Goal: Transaction & Acquisition: Purchase product/service

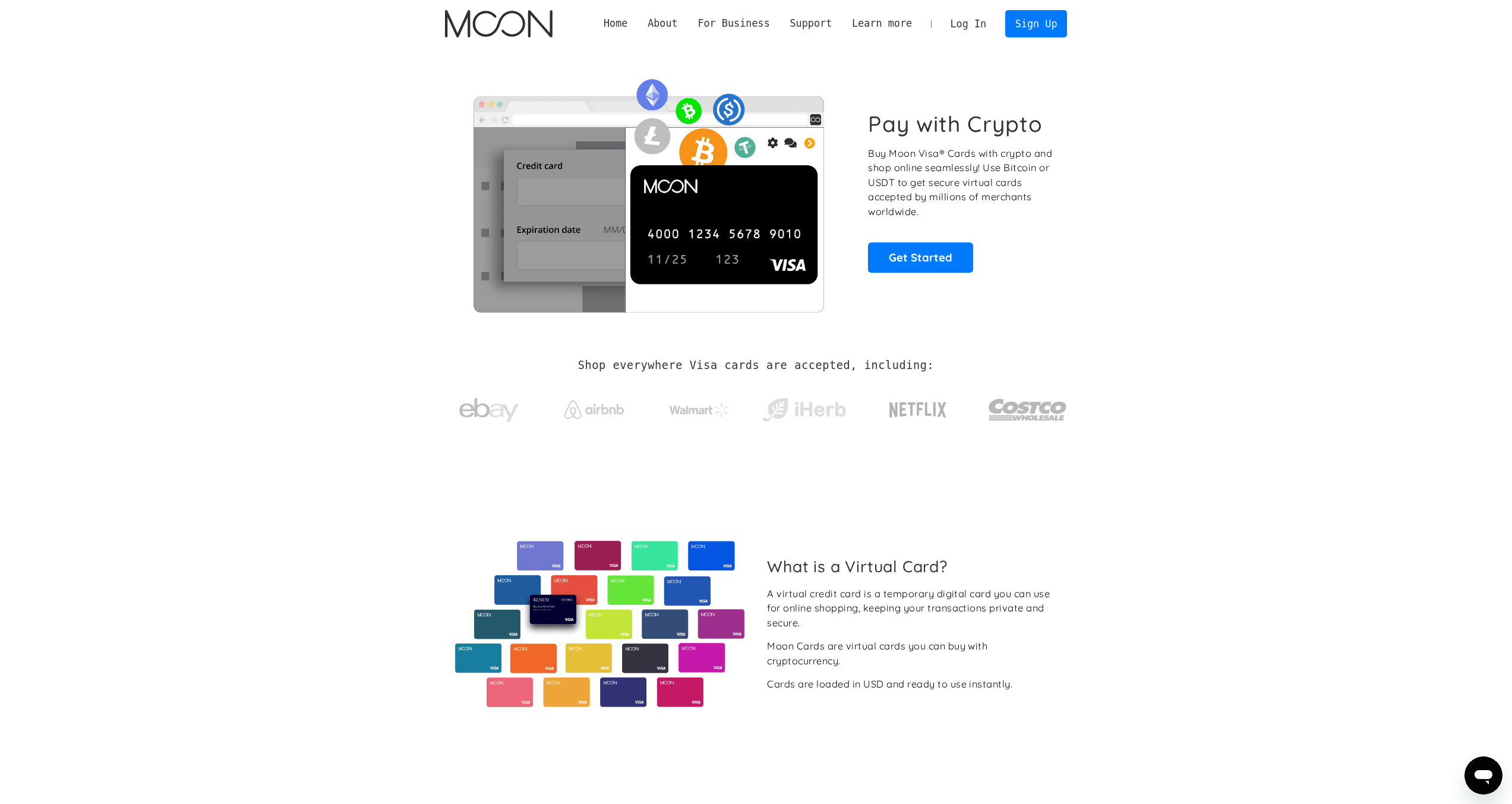
click at [971, 21] on link "Log In" at bounding box center [968, 23] width 56 height 26
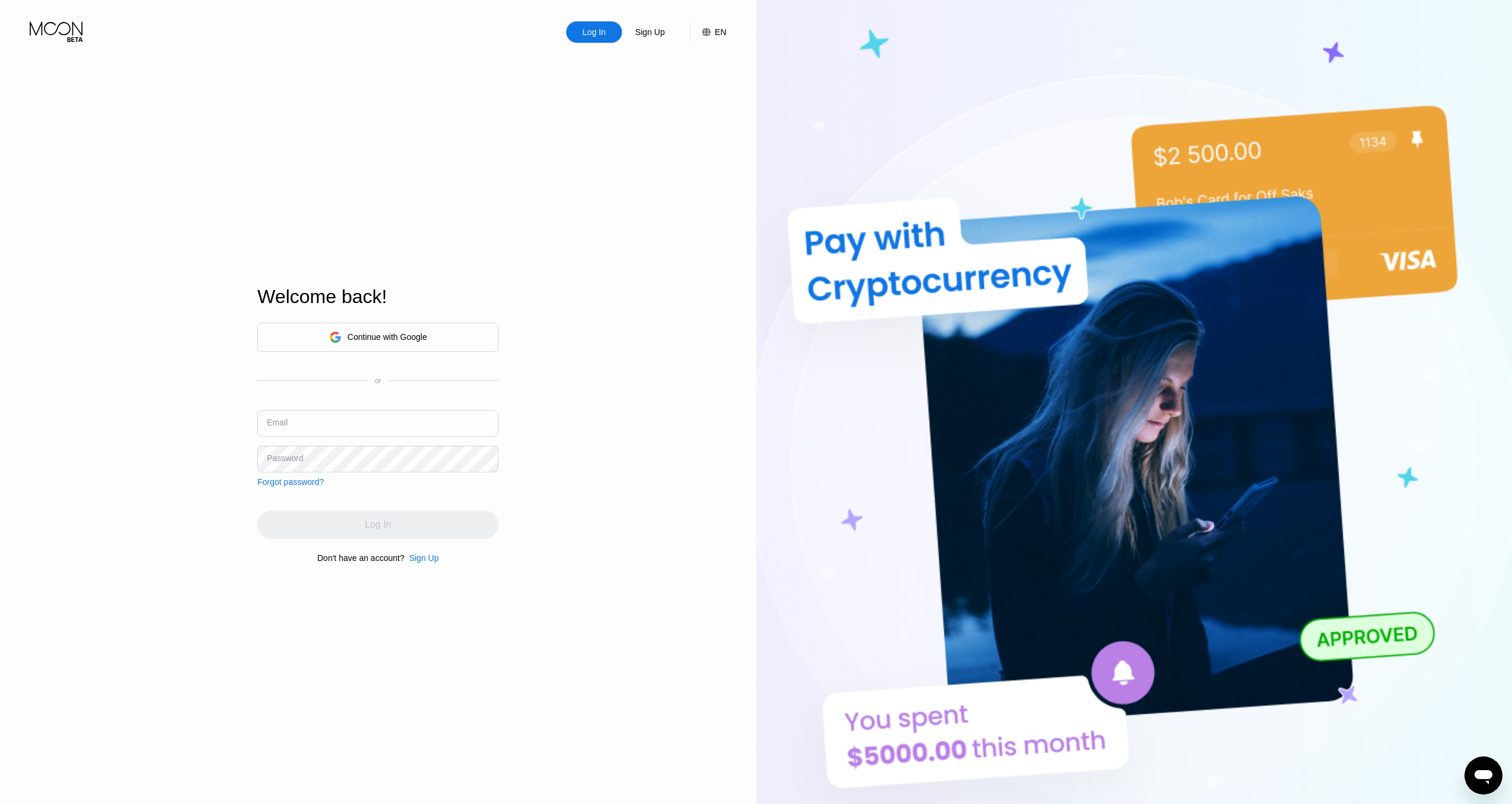
click at [410, 424] on input "text" at bounding box center [378, 423] width 241 height 27
type input "[EMAIL_ADDRESS][DOMAIN_NAME]"
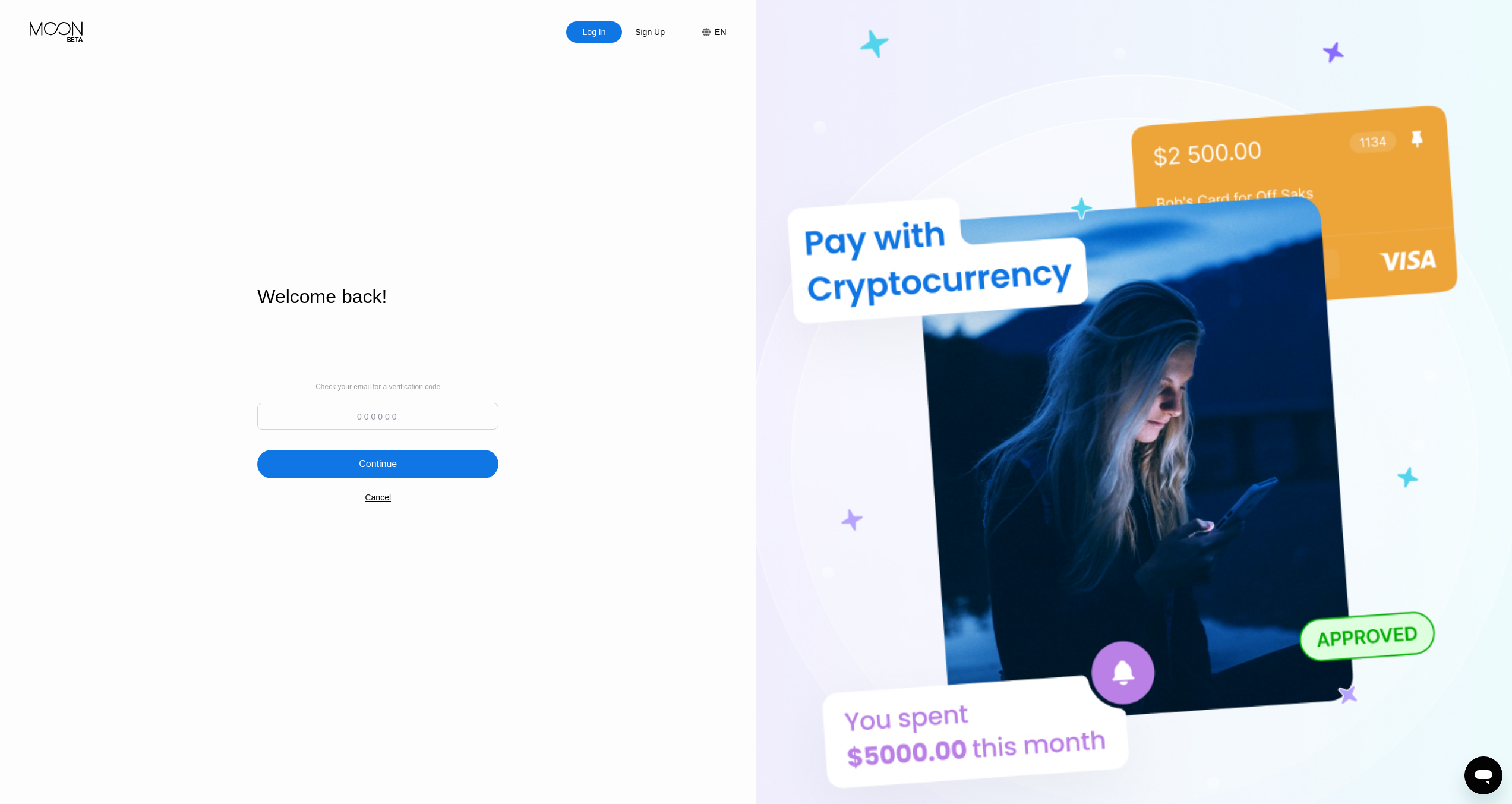
click at [481, 419] on input at bounding box center [378, 416] width 241 height 27
type input "154332"
click at [333, 463] on div "Continue" at bounding box center [378, 464] width 241 height 29
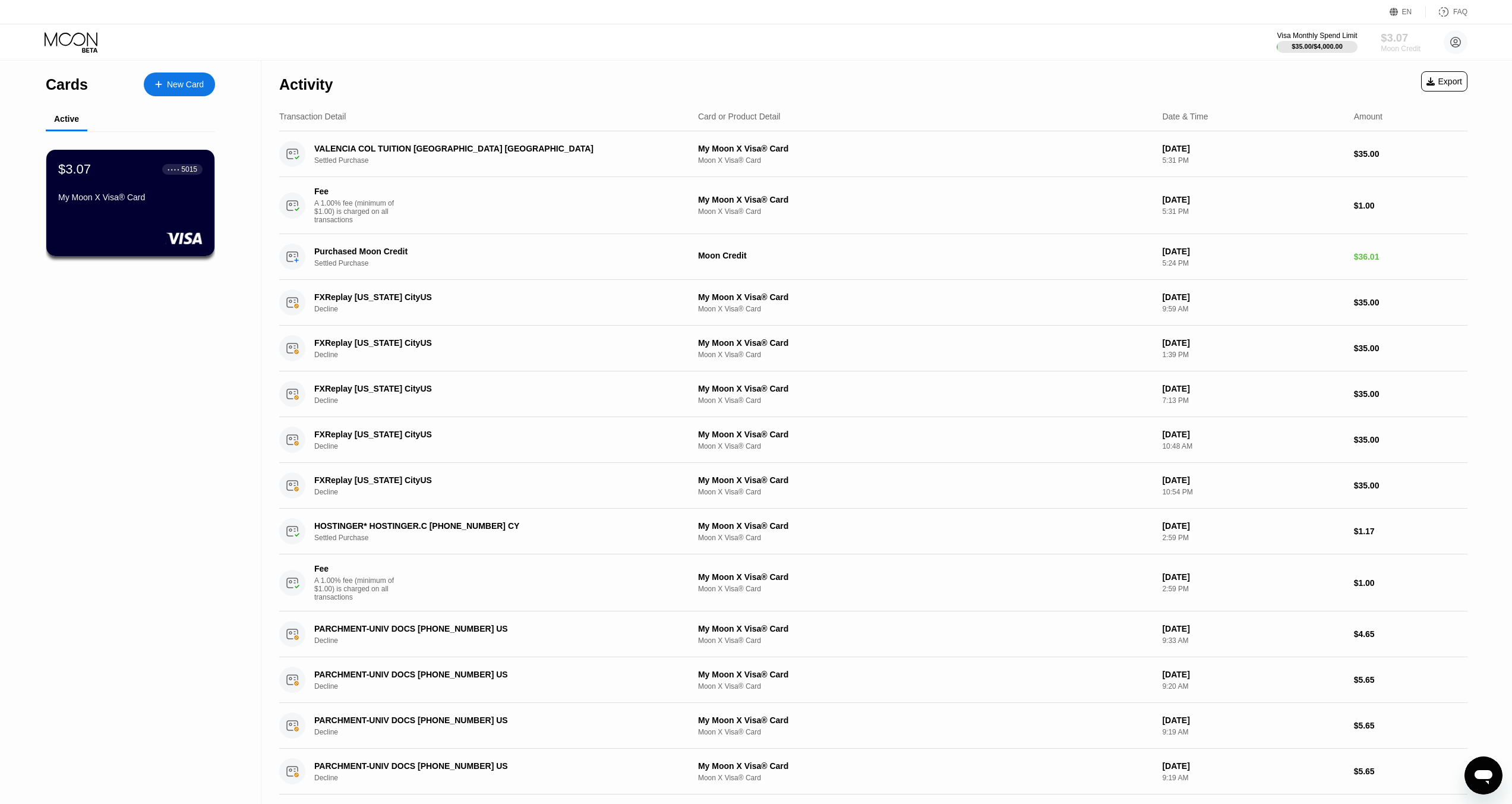
click at [1406, 50] on div "Moon Credit" at bounding box center [1400, 48] width 40 height 8
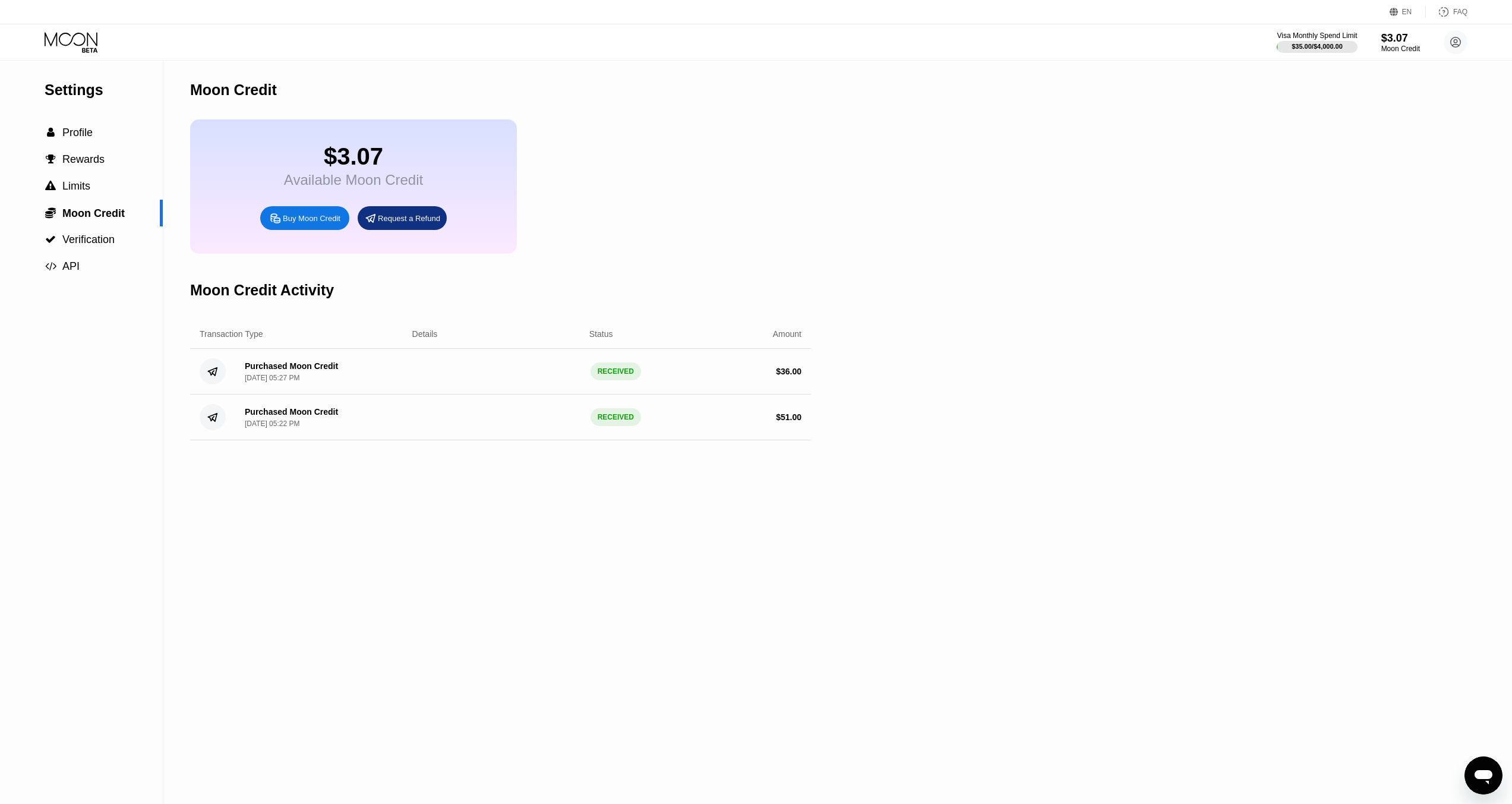
click at [319, 223] on div "Buy Moon Credit" at bounding box center [312, 218] width 58 height 10
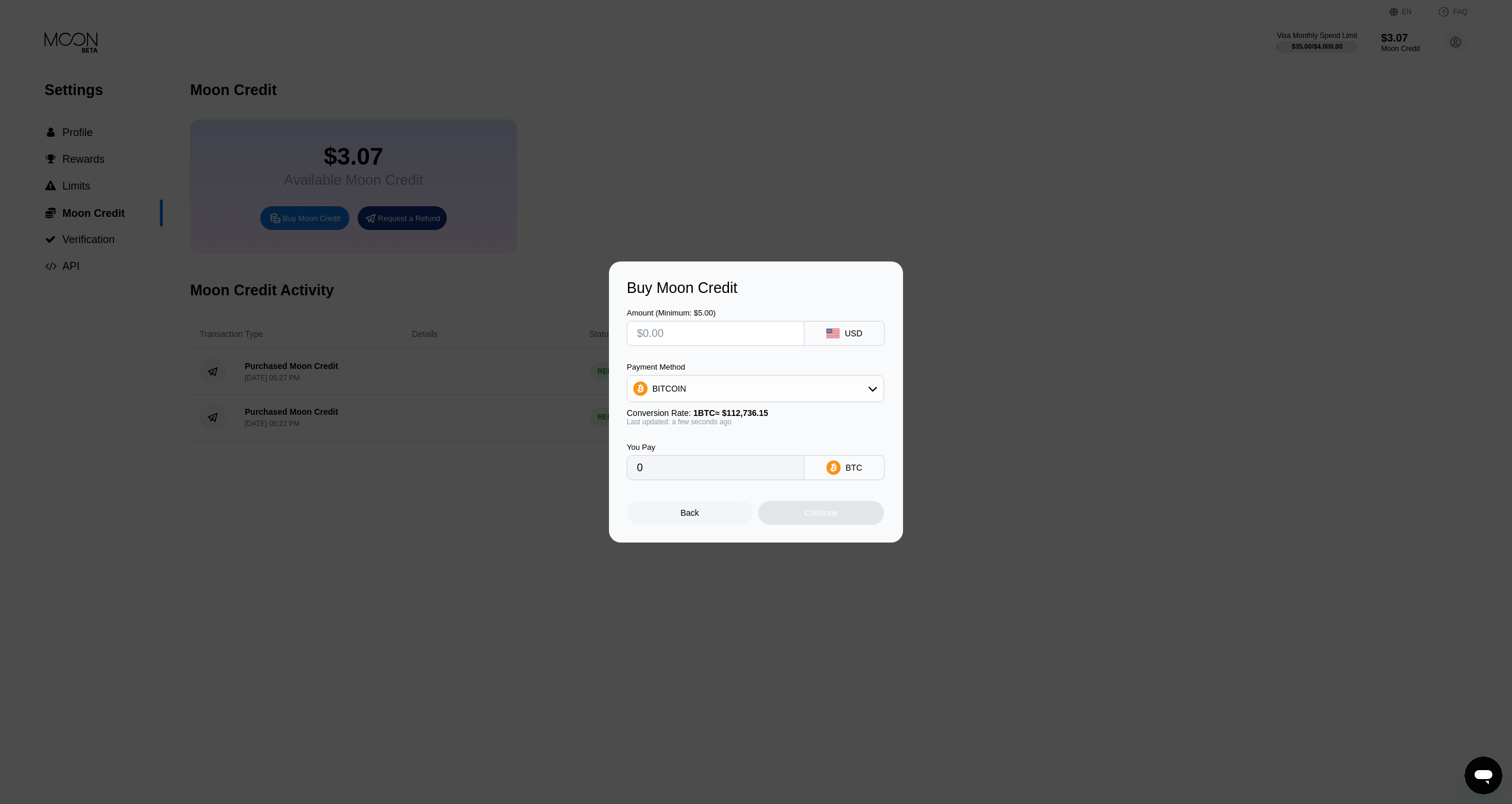
drag, startPoint x: 799, startPoint y: 376, endPoint x: 801, endPoint y: 382, distance: 6.3
click at [801, 382] on div "BITCOIN" at bounding box center [756, 388] width 257 height 27
click at [801, 383] on div "BITCOIN" at bounding box center [755, 388] width 256 height 23
click at [718, 455] on div "USDT on TRON" at bounding box center [755, 447] width 250 height 23
type input "0.00"
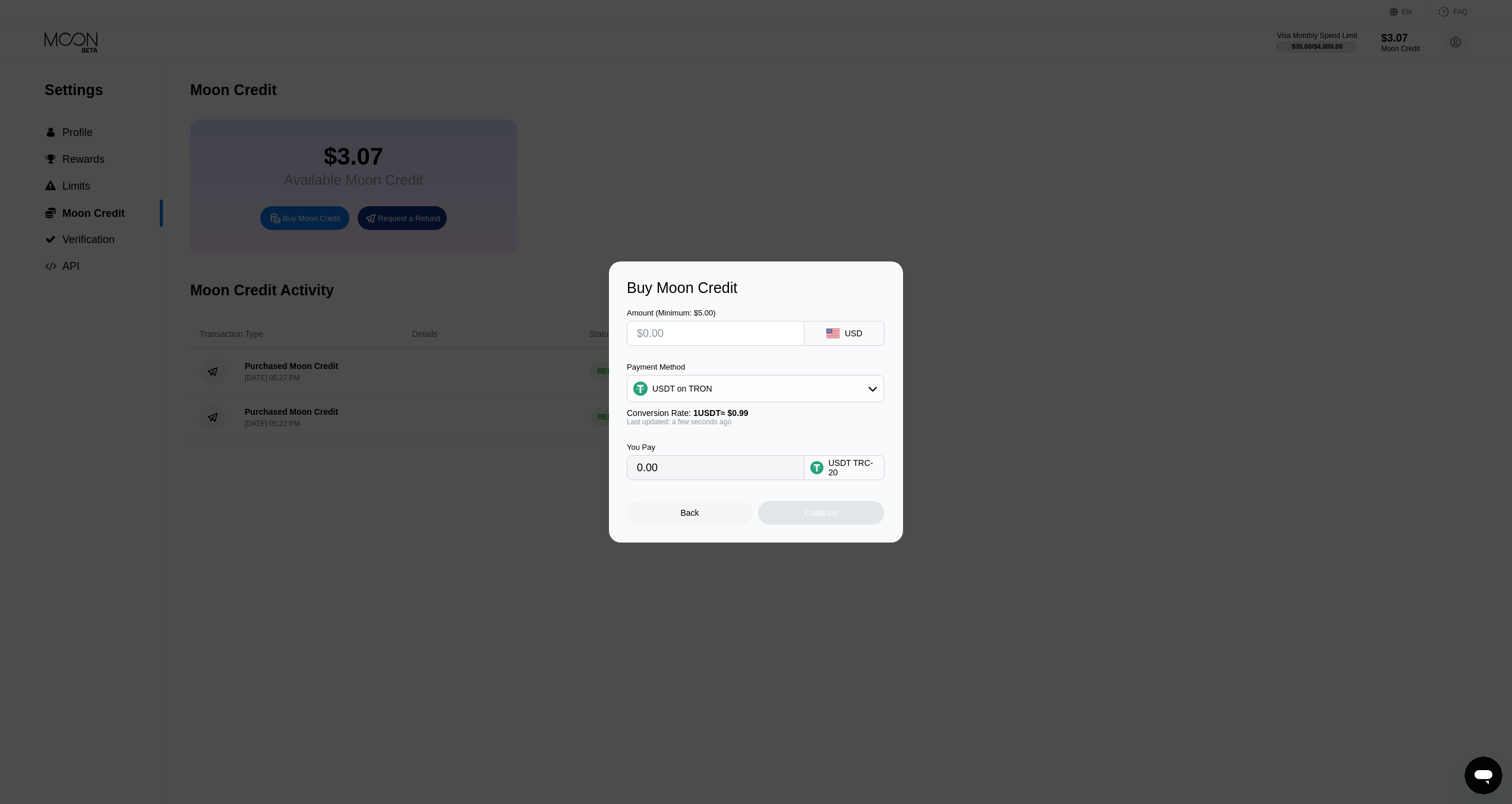
click at [693, 395] on div "USDT on TRON" at bounding box center [755, 388] width 256 height 23
click at [692, 450] on span "USDT on TRON" at bounding box center [685, 447] width 60 height 9
click at [668, 329] on input "text" at bounding box center [715, 333] width 158 height 23
type input "$1"
type input "1.01"
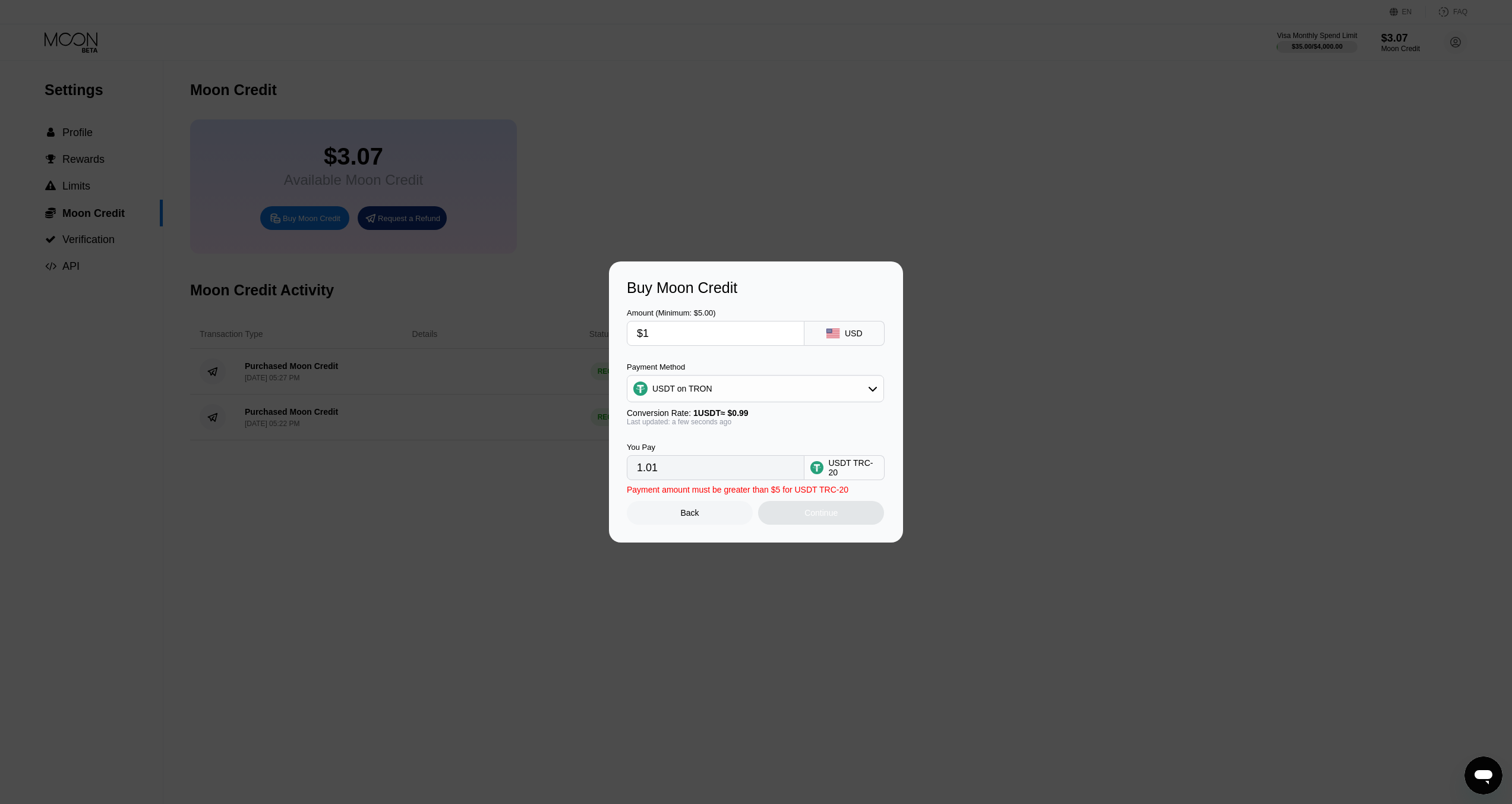
type input "$10"
type input "10.10"
type input "$100"
type input "101.01"
type input "$100"
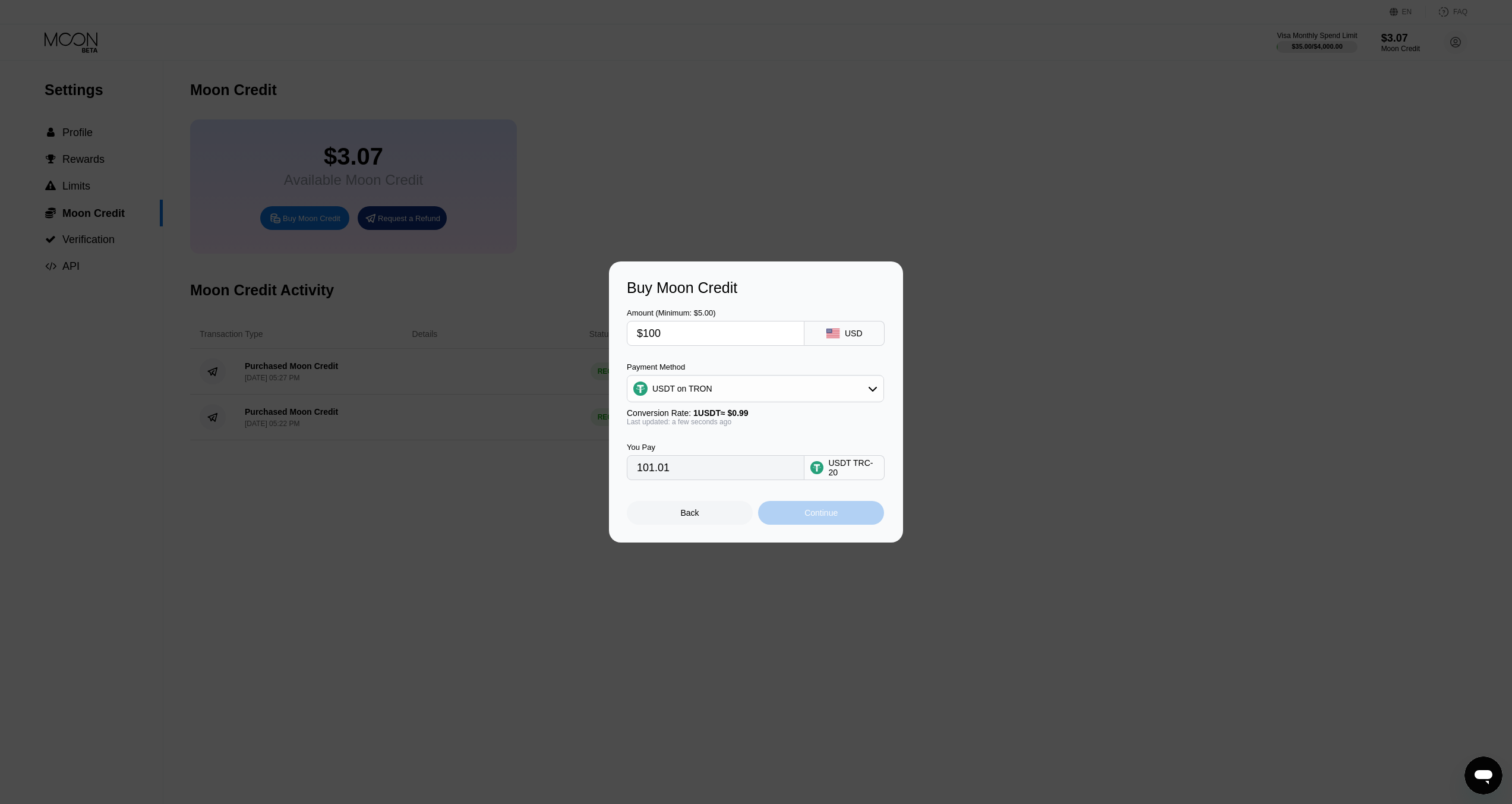
click at [804, 518] on div "Continue" at bounding box center [821, 512] width 34 height 9
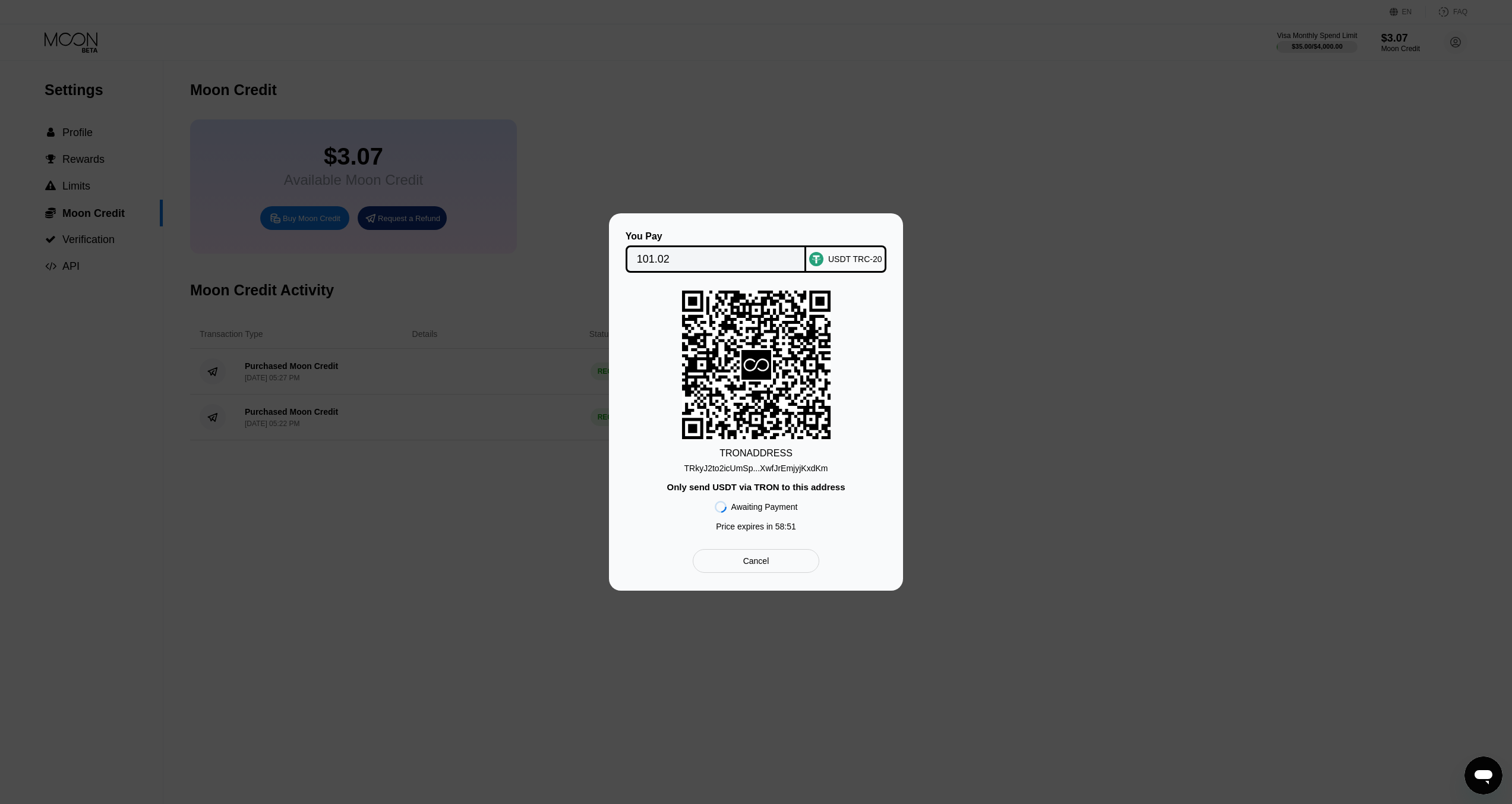
click at [774, 562] on div "Cancel" at bounding box center [756, 561] width 127 height 23
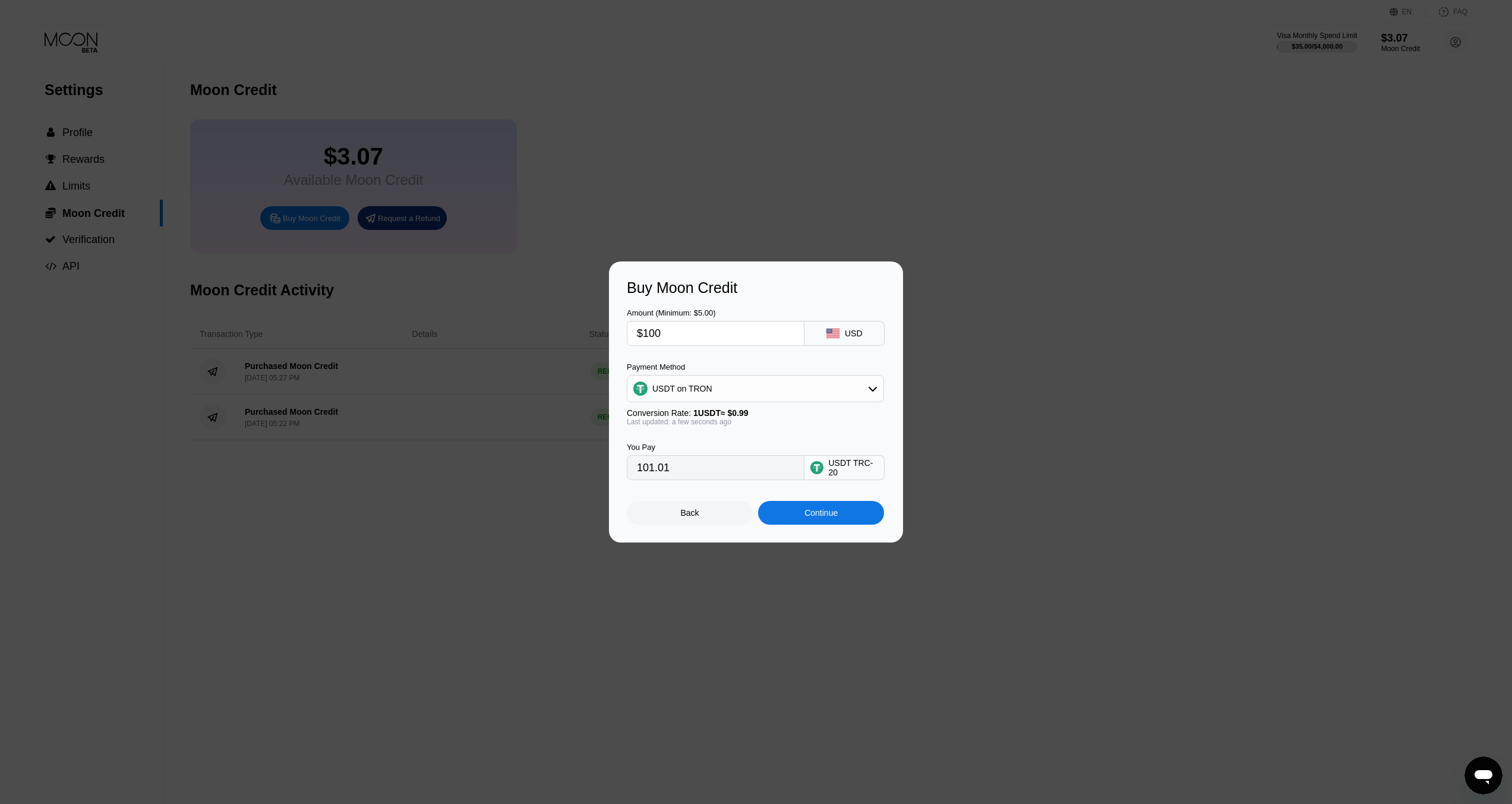
click at [833, 335] on rect at bounding box center [832, 333] width 13 height 9
click at [726, 335] on input "$100" at bounding box center [715, 333] width 158 height 23
click at [772, 386] on div "USDT on TRON" at bounding box center [755, 388] width 256 height 23
click at [752, 416] on div "BITCOIN" at bounding box center [762, 421] width 224 height 9
type input "0.00088703"
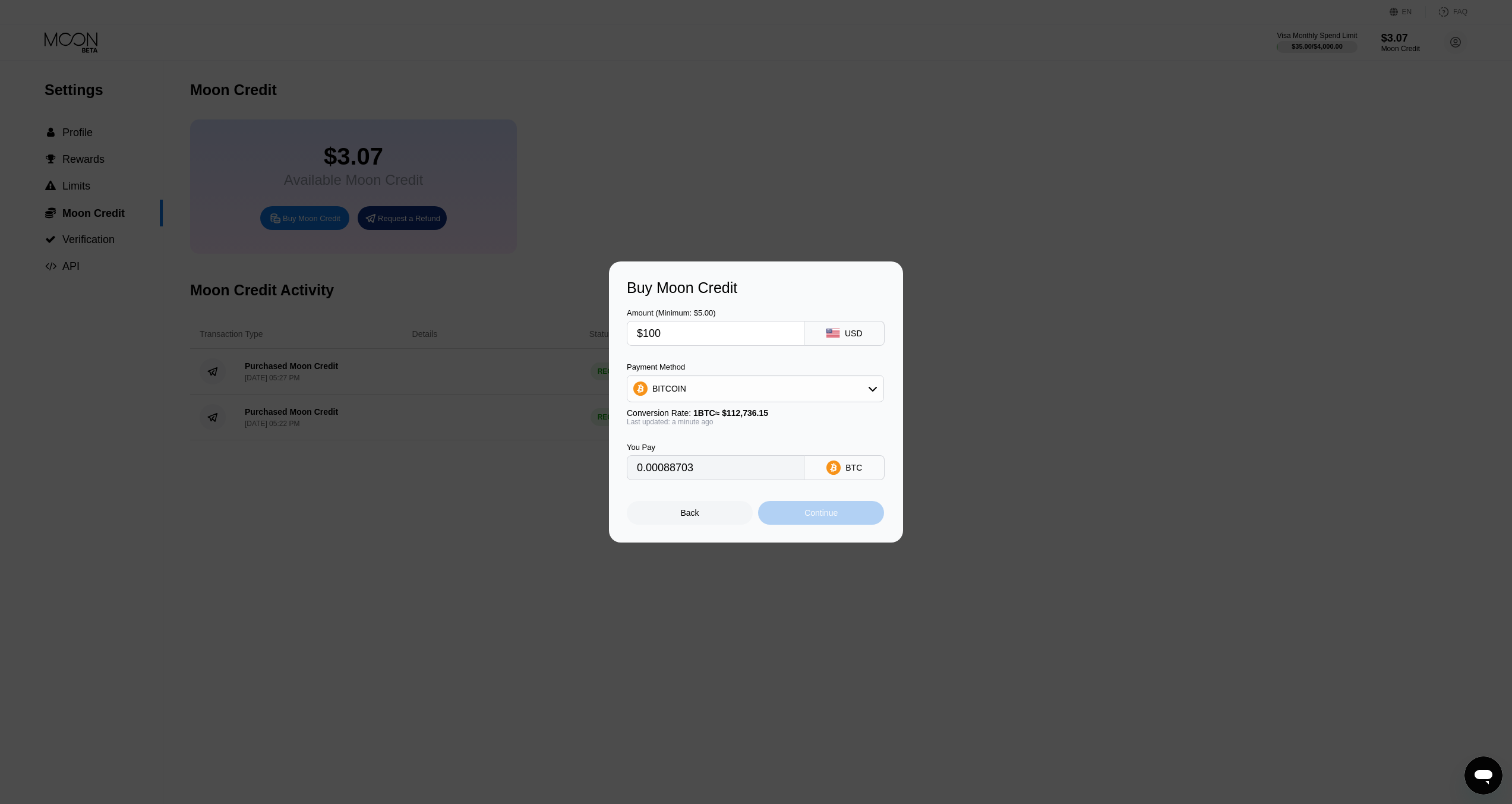
click at [786, 518] on div "Continue" at bounding box center [821, 512] width 126 height 23
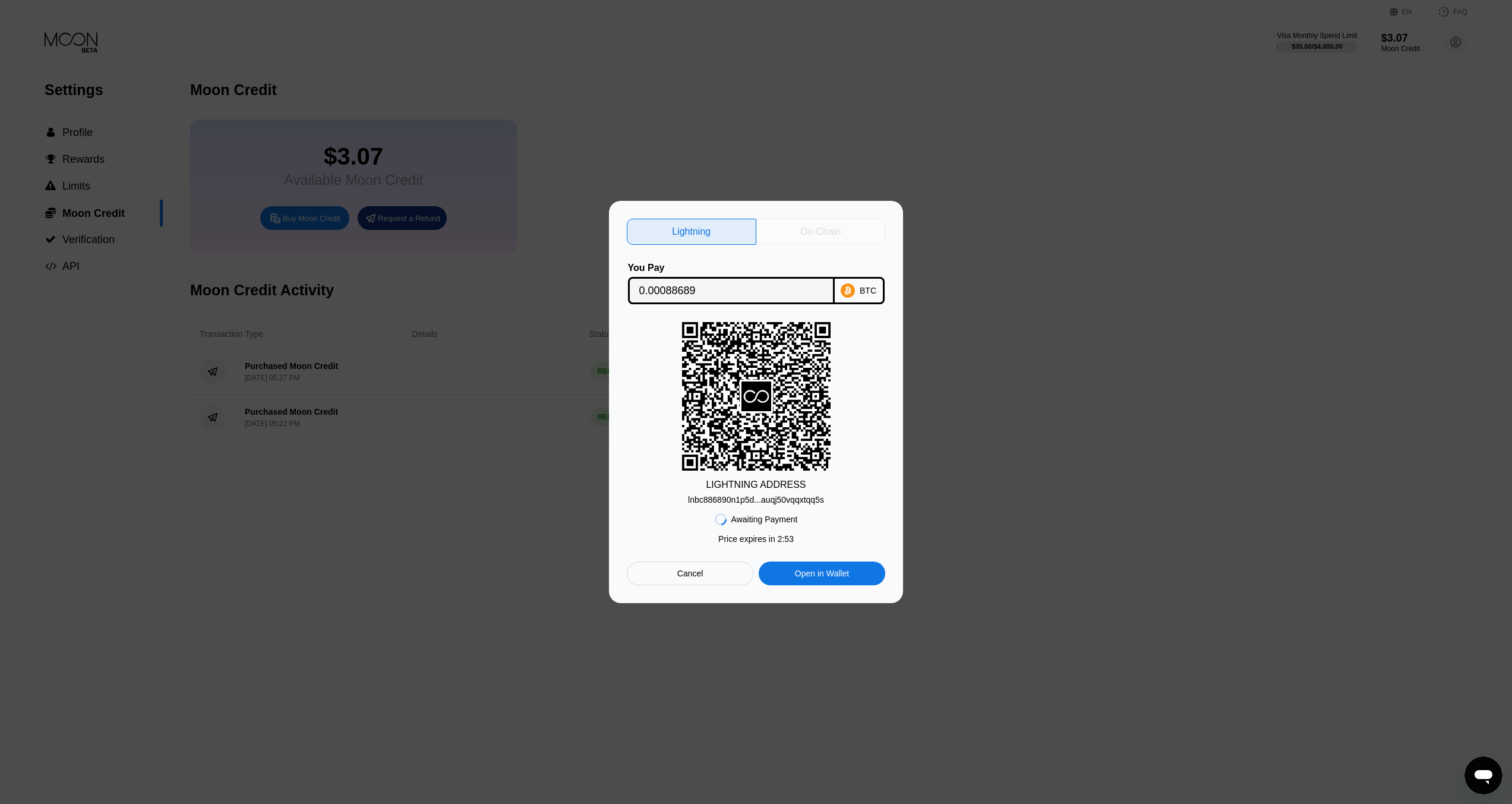
click at [846, 239] on div "On-Chain" at bounding box center [821, 231] width 129 height 26
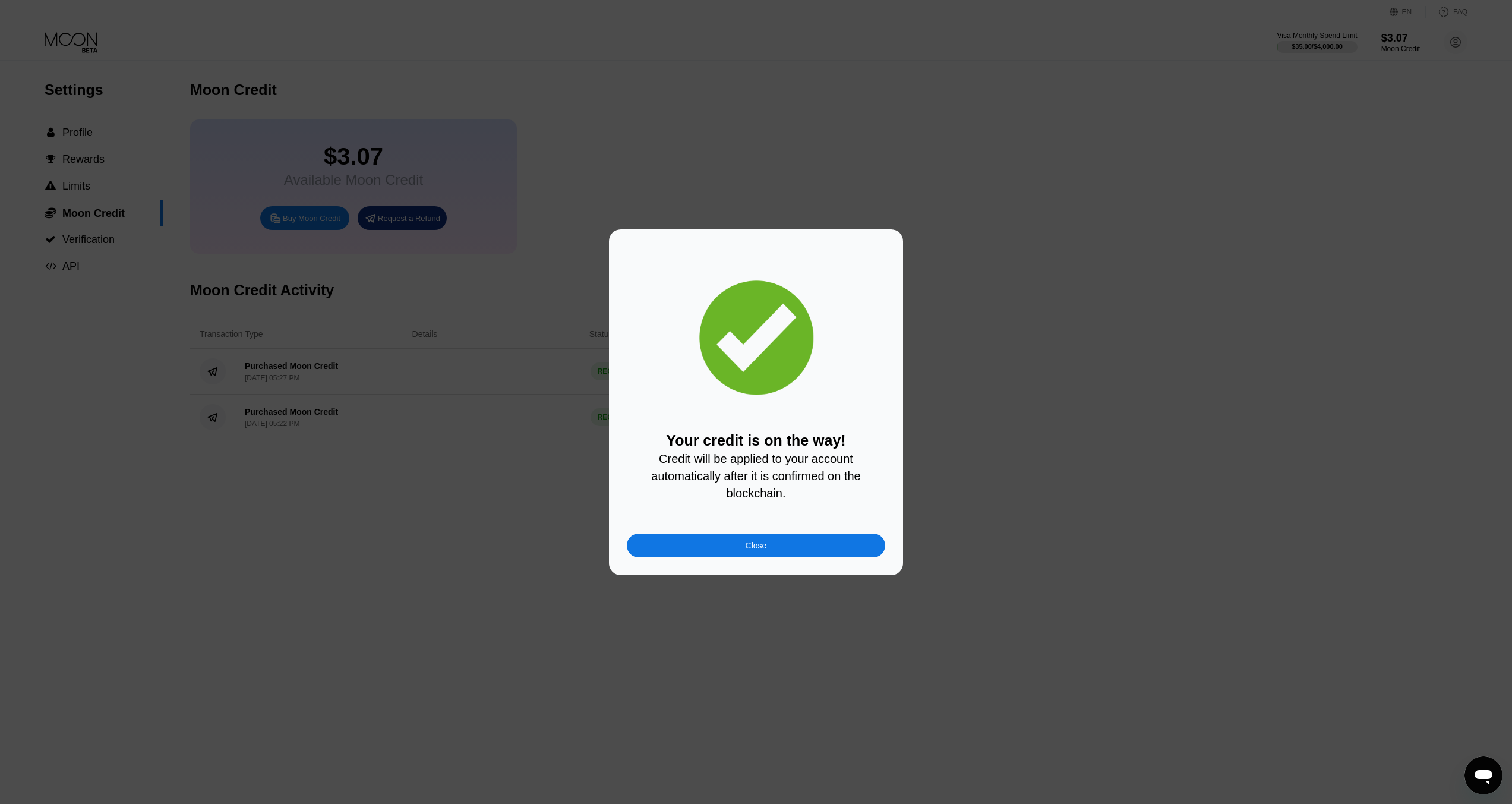
drag, startPoint x: 887, startPoint y: 434, endPoint x: 874, endPoint y: 437, distance: 13.3
click at [886, 434] on div "Your credit is on the way! Credit will be applied to your account automatically…" at bounding box center [756, 402] width 294 height 346
click at [833, 555] on div "Close" at bounding box center [756, 545] width 258 height 23
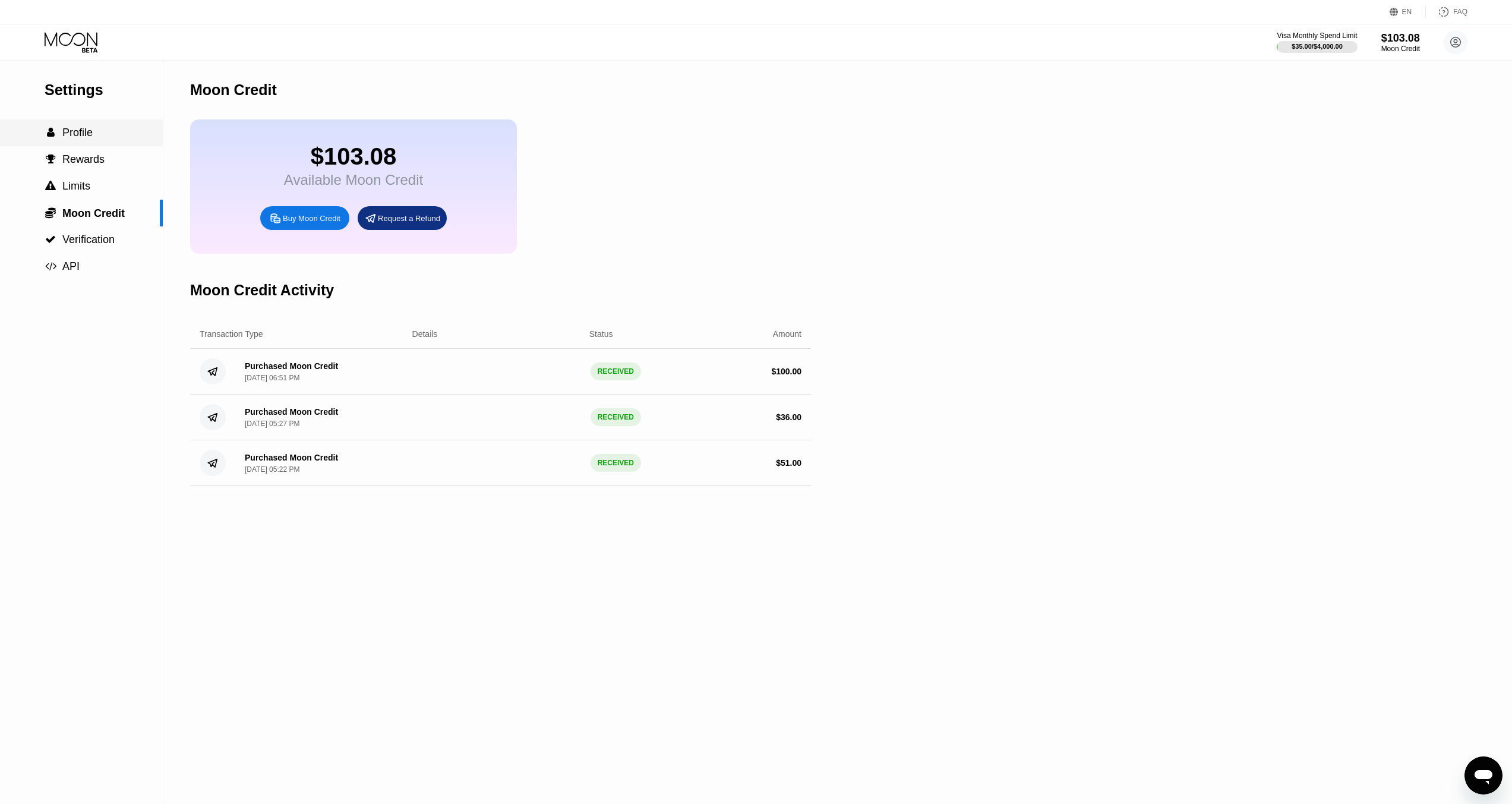
click at [107, 137] on div " Profile" at bounding box center [81, 133] width 163 height 13
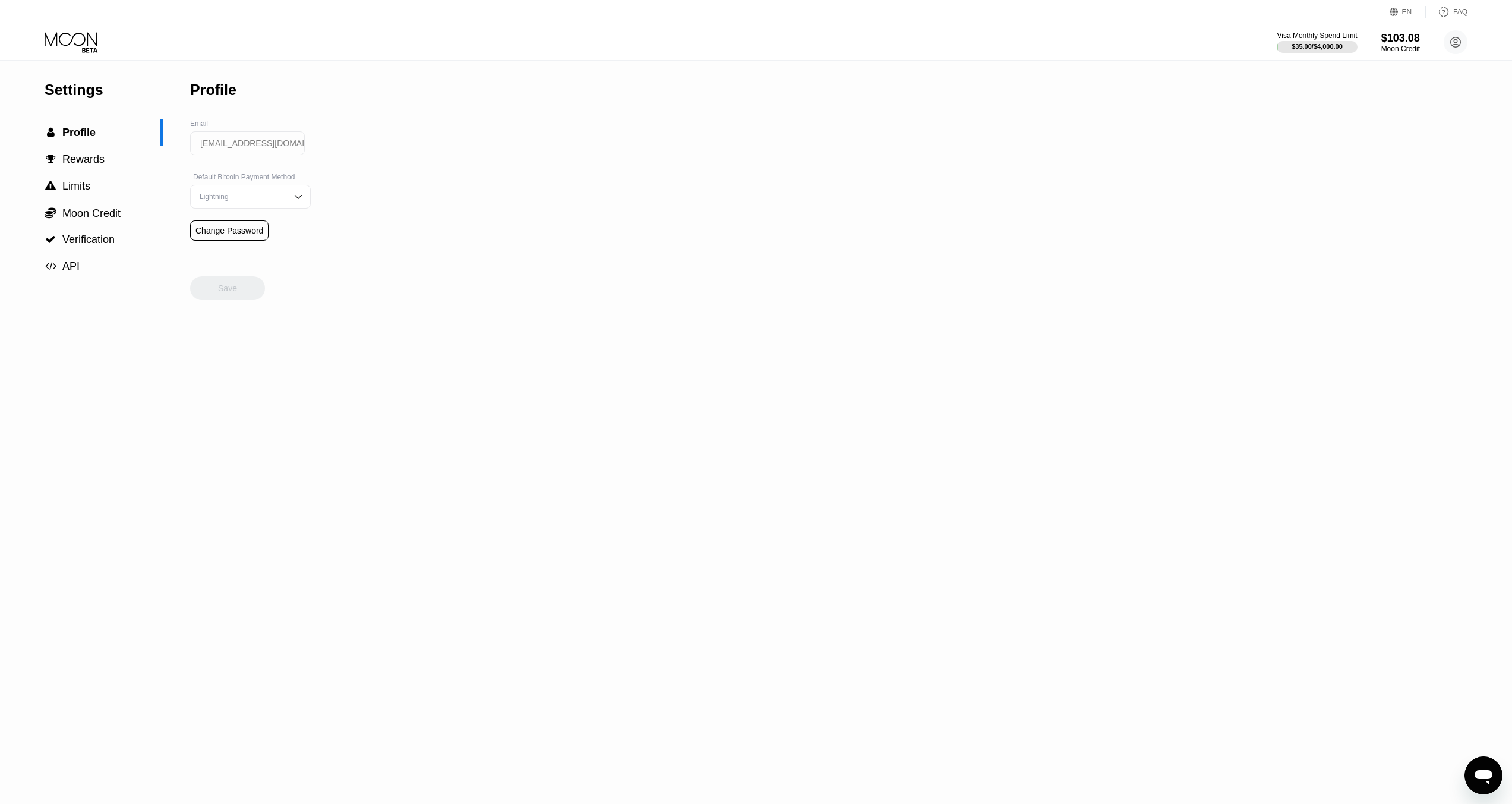
click at [100, 103] on div "Settings  Profile  Rewards  Limits  Moon Credit  Verification  API" at bounding box center [81, 170] width 163 height 219
click at [65, 43] on icon at bounding box center [72, 42] width 55 height 21
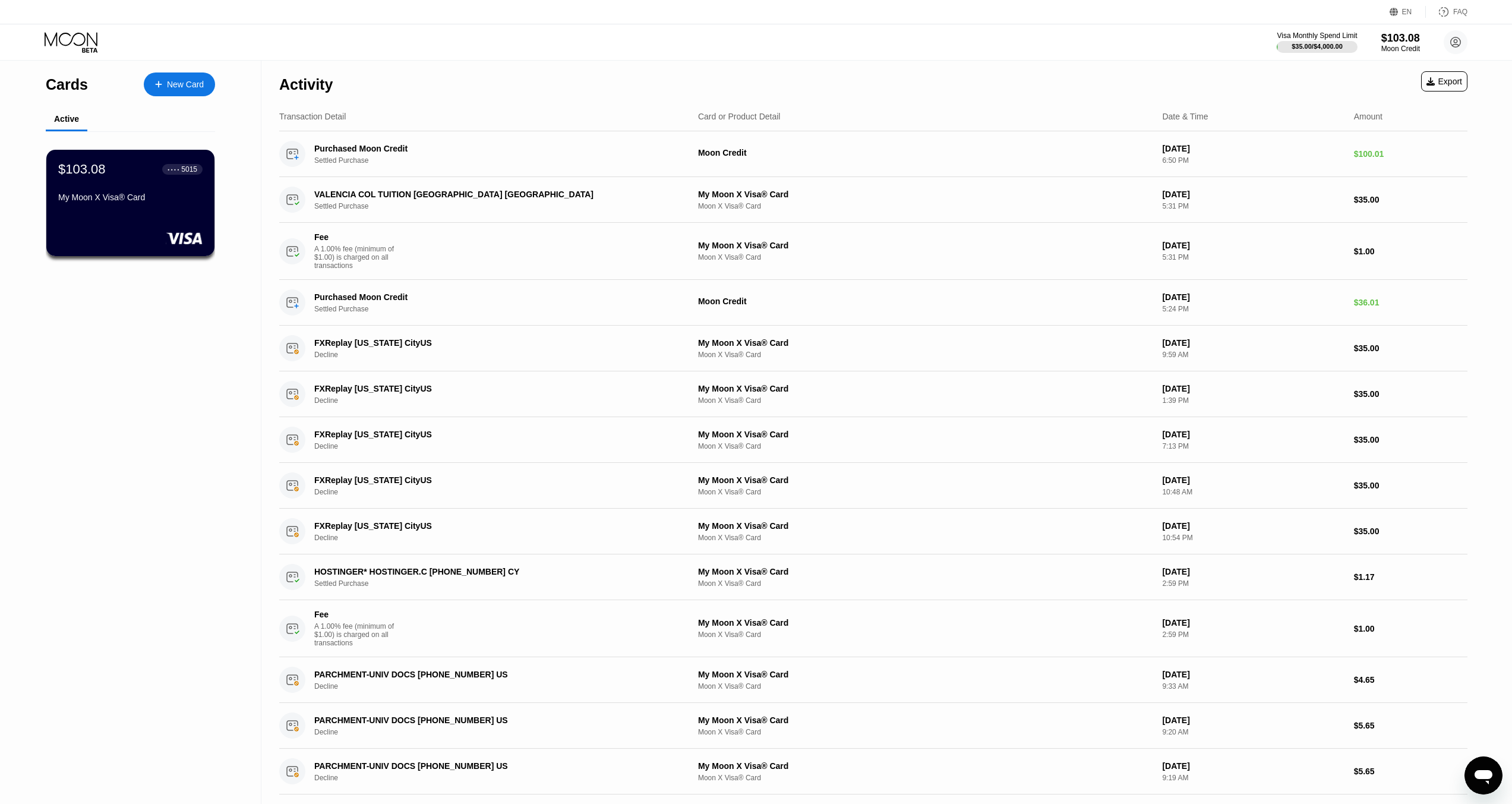
click at [180, 171] on div "● ● ● ●" at bounding box center [174, 169] width 12 height 3
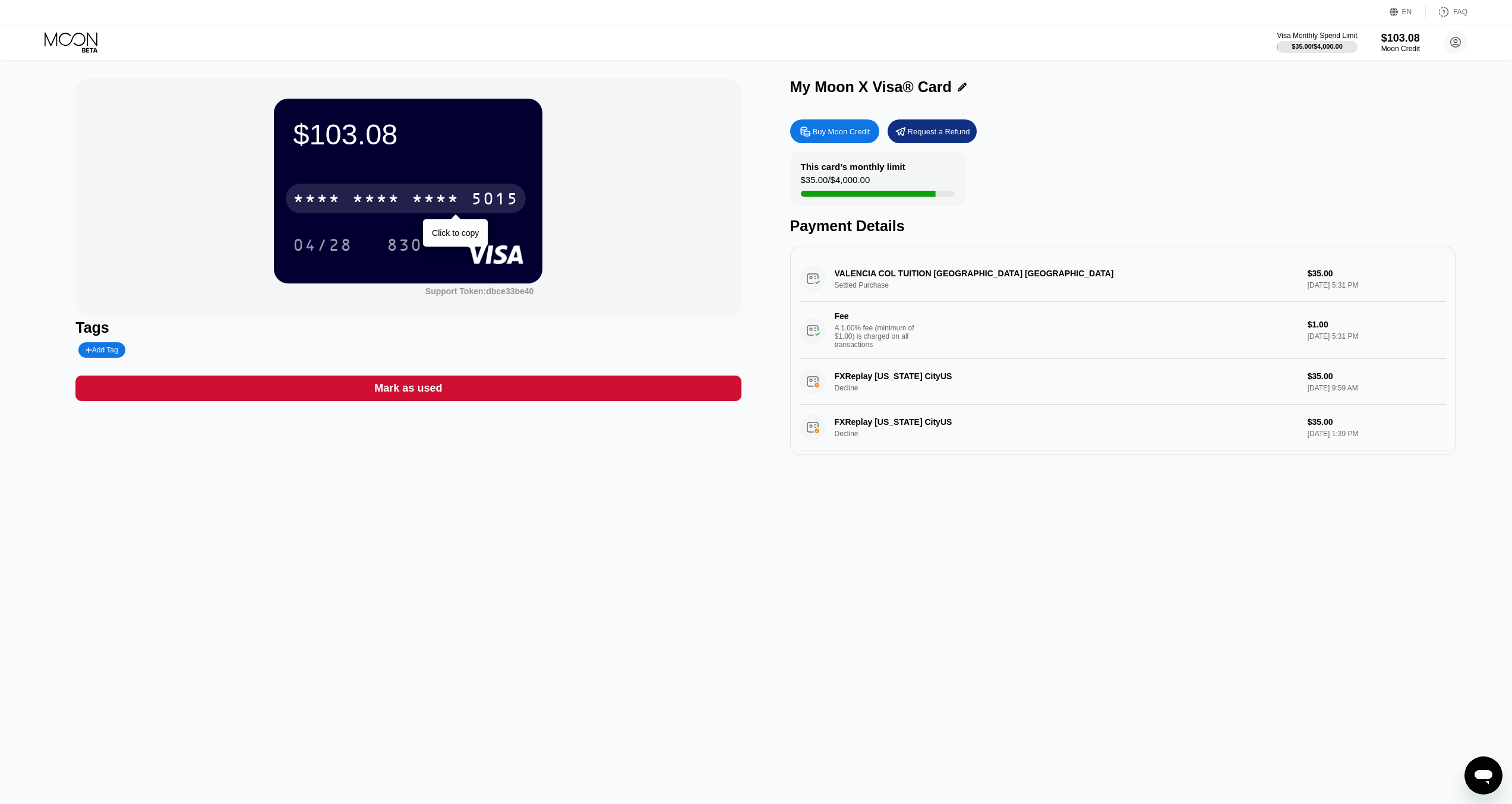
click at [451, 206] on div "* * * *" at bounding box center [435, 200] width 48 height 19
drag, startPoint x: 118, startPoint y: 72, endPoint x: 253, endPoint y: 182, distance: 174.1
click at [253, 182] on div "$103.08 4513 6500 2101 5015 04/28 830 Support Token: dbce33be40 Tags Add Tag Ma…" at bounding box center [756, 432] width 1512 height 743
click at [612, 678] on div "$103.08 4513 6500 2101 5015 04/28 830 Support Token: dbce33be40 Tags Add Tag Ma…" at bounding box center [756, 432] width 1512 height 743
click at [804, 561] on div "$103.08 4513 6500 2101 5015 04/28 830 Support Token: dbce33be40 Tags Add Tag Ma…" at bounding box center [756, 432] width 1512 height 743
